Goal: Contribute content: Add original content to the website for others to see

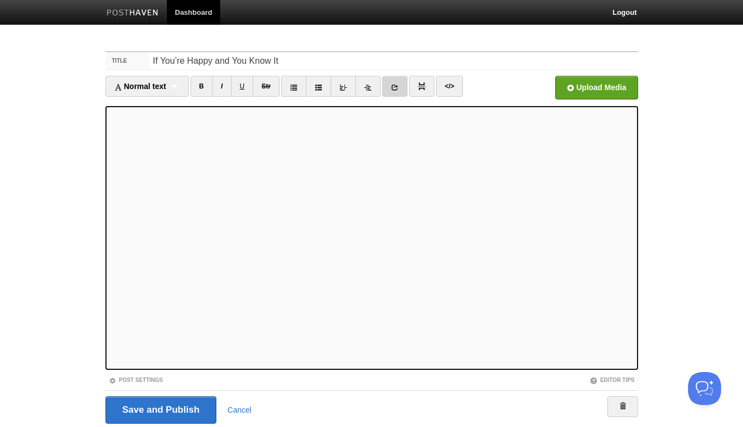
click at [397, 89] on icon at bounding box center [395, 87] width 8 height 8
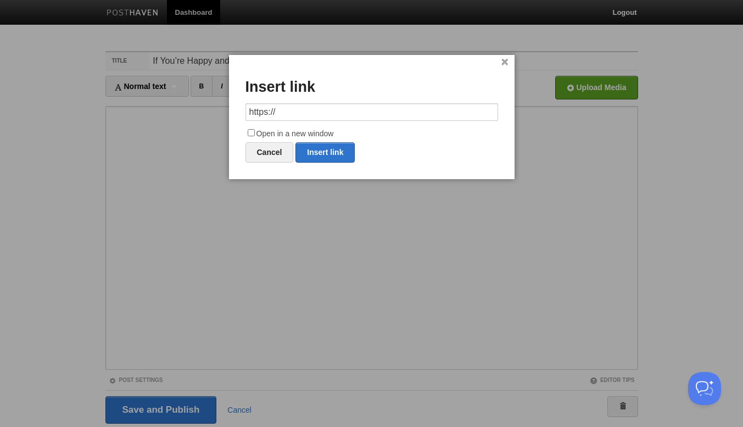
click at [296, 110] on input "https://" at bounding box center [371, 112] width 253 height 18
click at [313, 155] on link "Insert link" at bounding box center [324, 152] width 59 height 20
type input "https://"
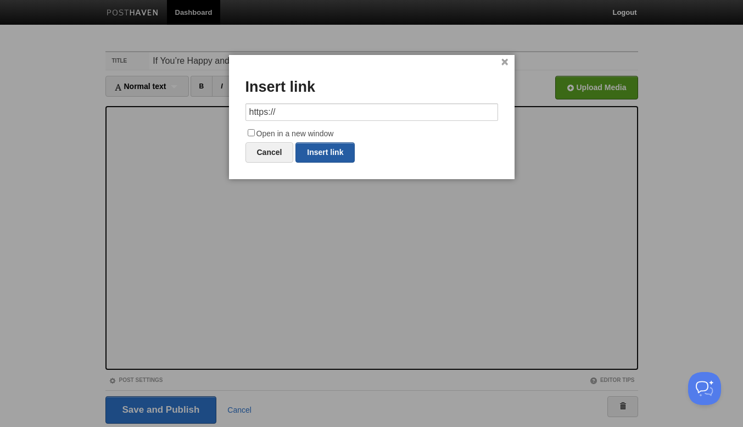
scroll to position [0, 0]
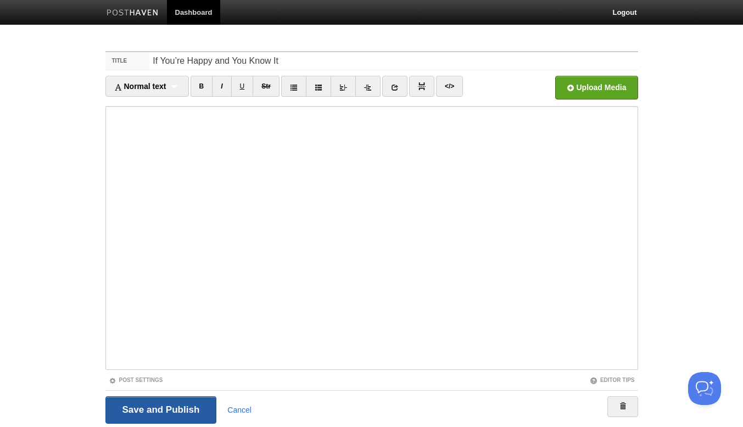
click at [160, 411] on input "Save and Publish" at bounding box center [160, 409] width 111 height 27
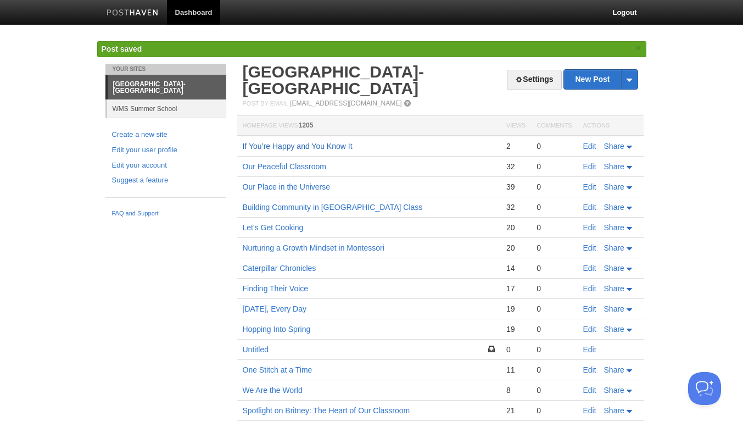
click at [315, 147] on link "If You’re Happy and You Know It" at bounding box center [298, 146] width 110 height 9
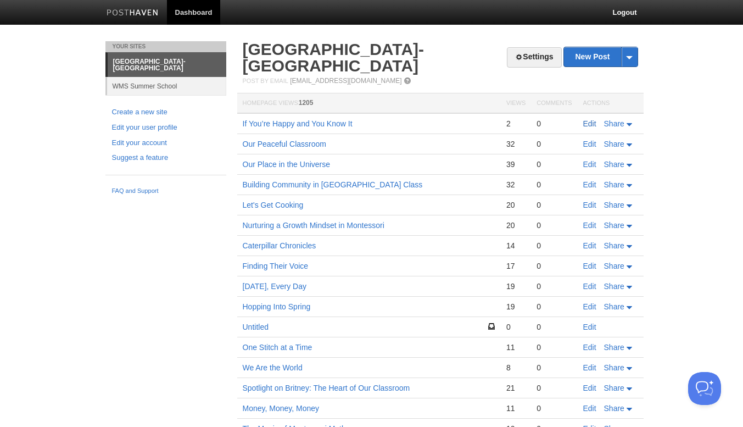
click at [590, 122] on link "Edit" at bounding box center [589, 123] width 13 height 9
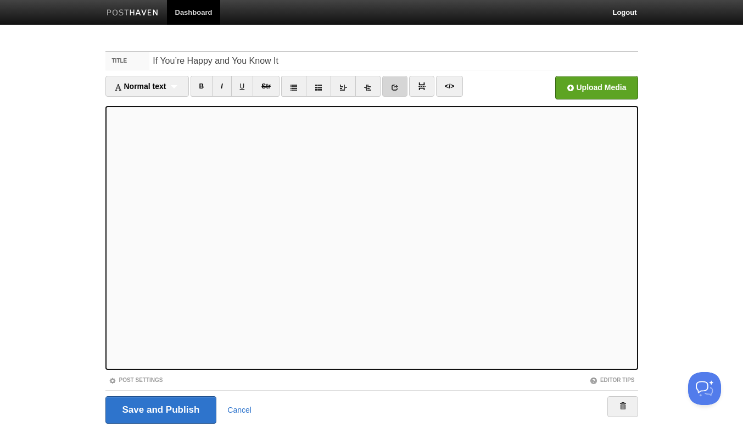
click at [401, 85] on link at bounding box center [394, 86] width 25 height 21
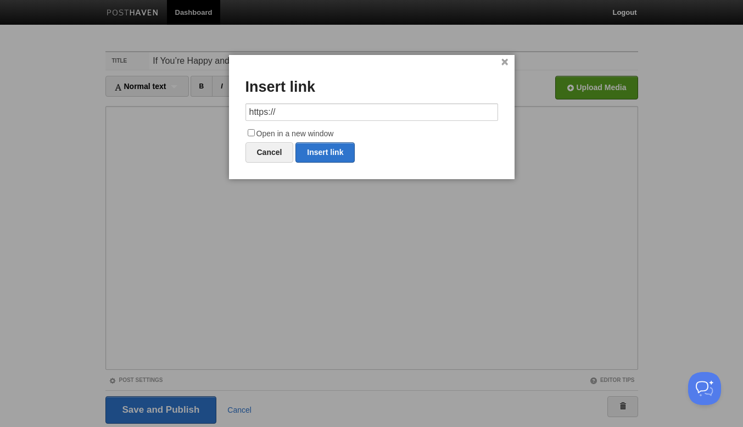
click at [284, 110] on input "https://" at bounding box center [371, 112] width 253 height 18
click at [264, 155] on link "Cancel" at bounding box center [269, 152] width 48 height 20
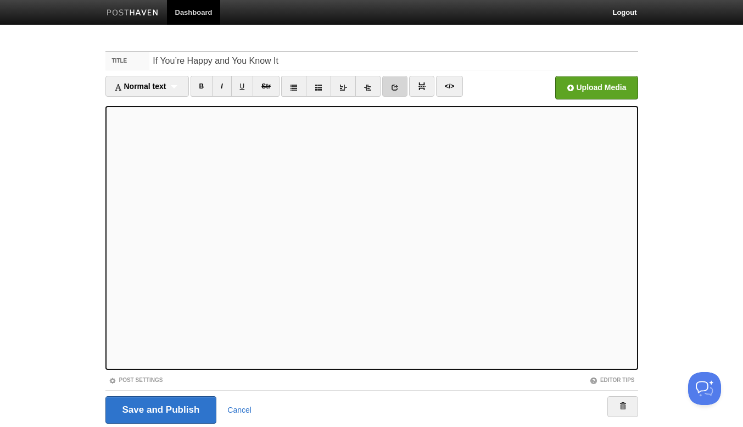
click at [393, 86] on icon at bounding box center [395, 87] width 8 height 8
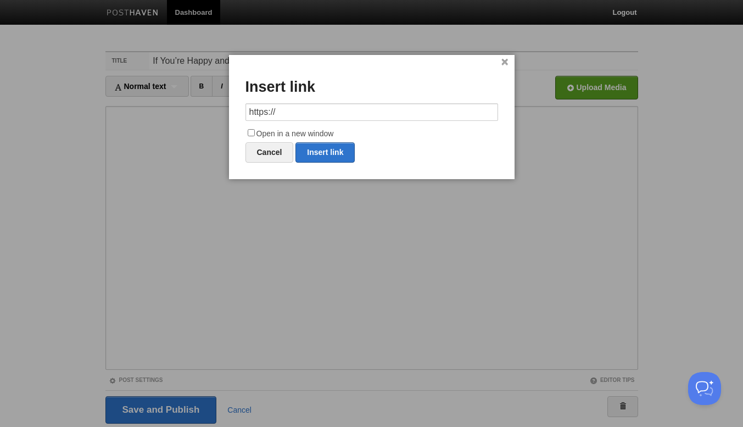
drag, startPoint x: 282, startPoint y: 111, endPoint x: 245, endPoint y: 114, distance: 36.9
click at [245, 114] on div "× Insert link https:// Open in a new window Cancel Insert link" at bounding box center [371, 117] width 285 height 124
click at [322, 155] on link "Insert link" at bounding box center [324, 152] width 59 height 20
type input "https://"
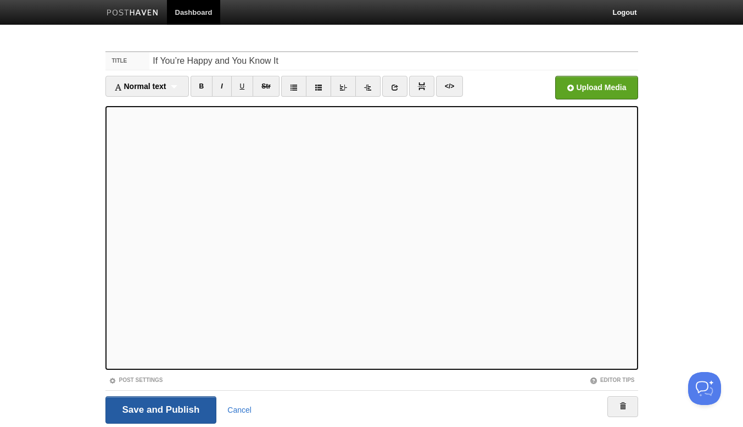
click at [149, 411] on input "Save and Publish" at bounding box center [160, 409] width 111 height 27
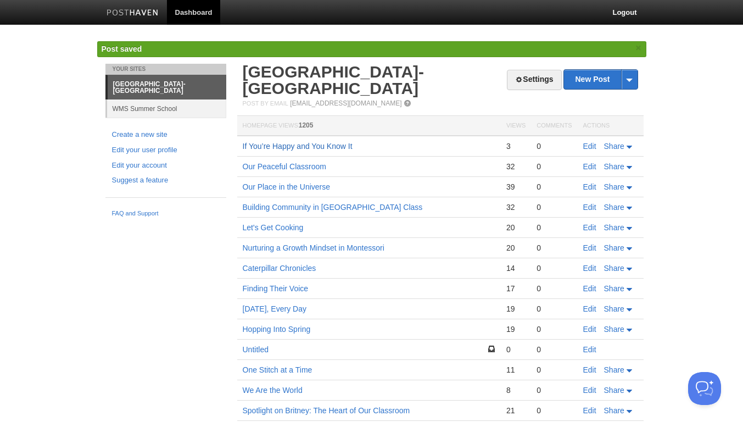
click at [267, 144] on link "If You’re Happy and You Know It" at bounding box center [298, 146] width 110 height 9
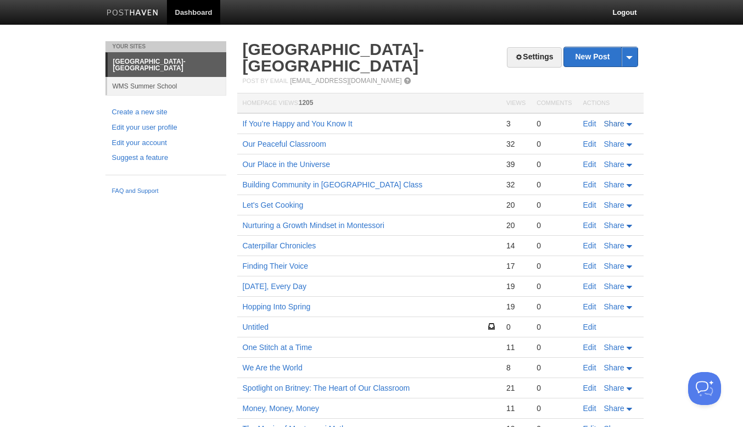
click at [619, 122] on span "Share" at bounding box center [614, 123] width 20 height 9
click at [262, 124] on link "If You’re Happy and You Know It" at bounding box center [298, 123] width 110 height 9
